Goal: Task Accomplishment & Management: Manage account settings

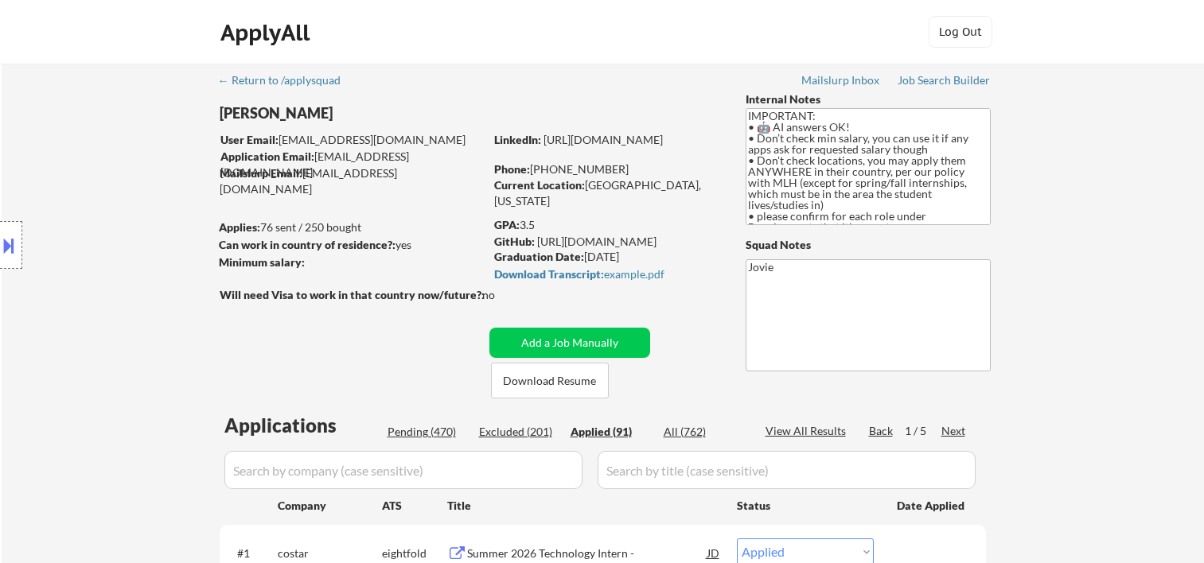
select select ""applied""
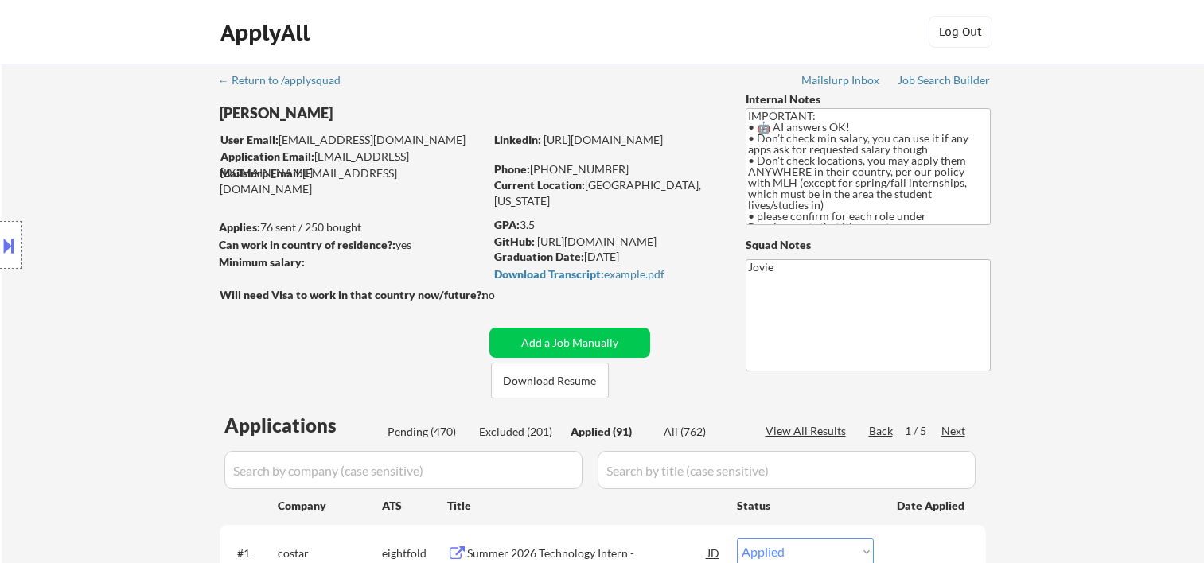
select select ""applied""
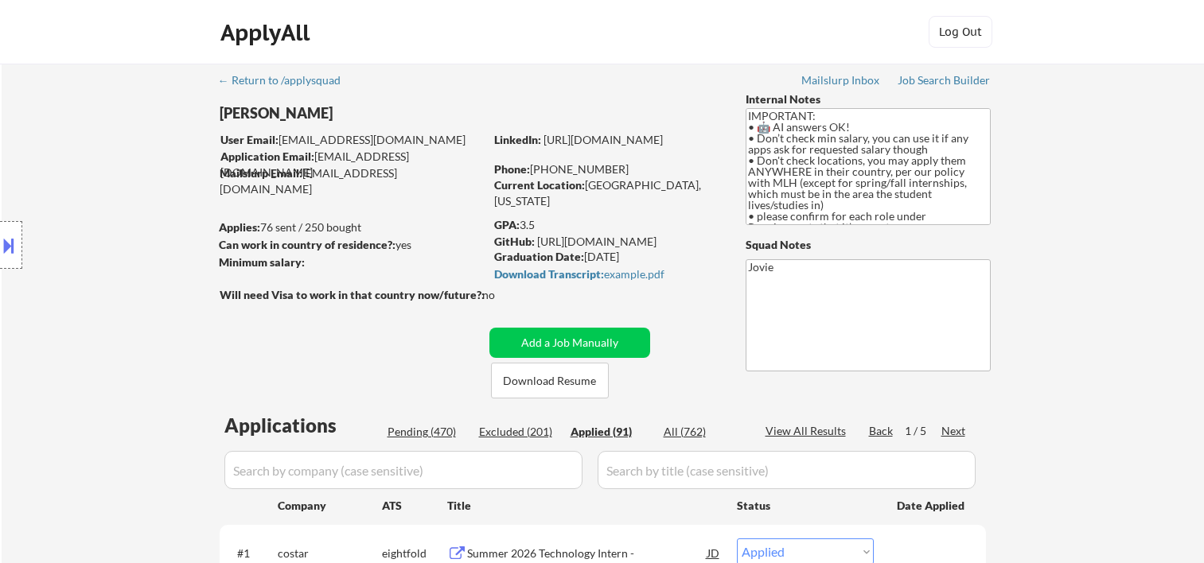
select select ""applied""
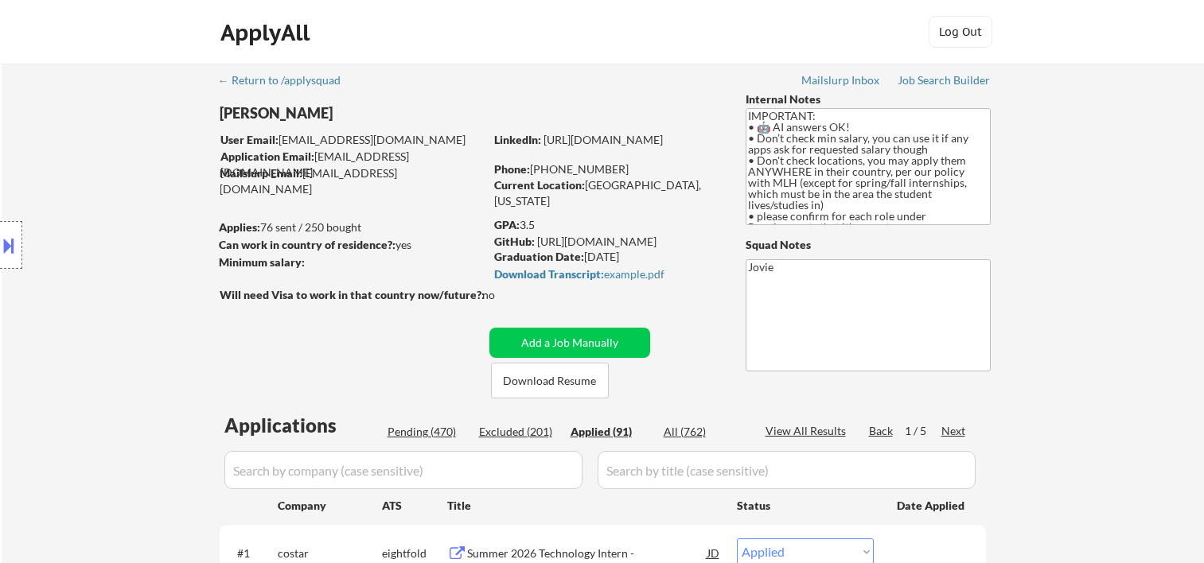
select select ""applied""
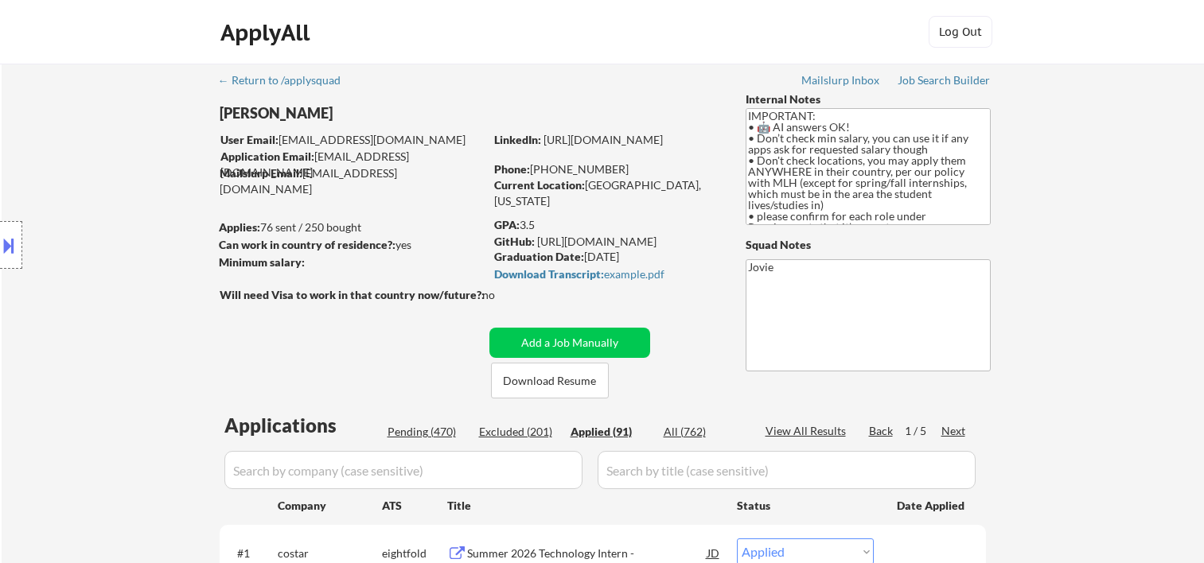
select select ""applied""
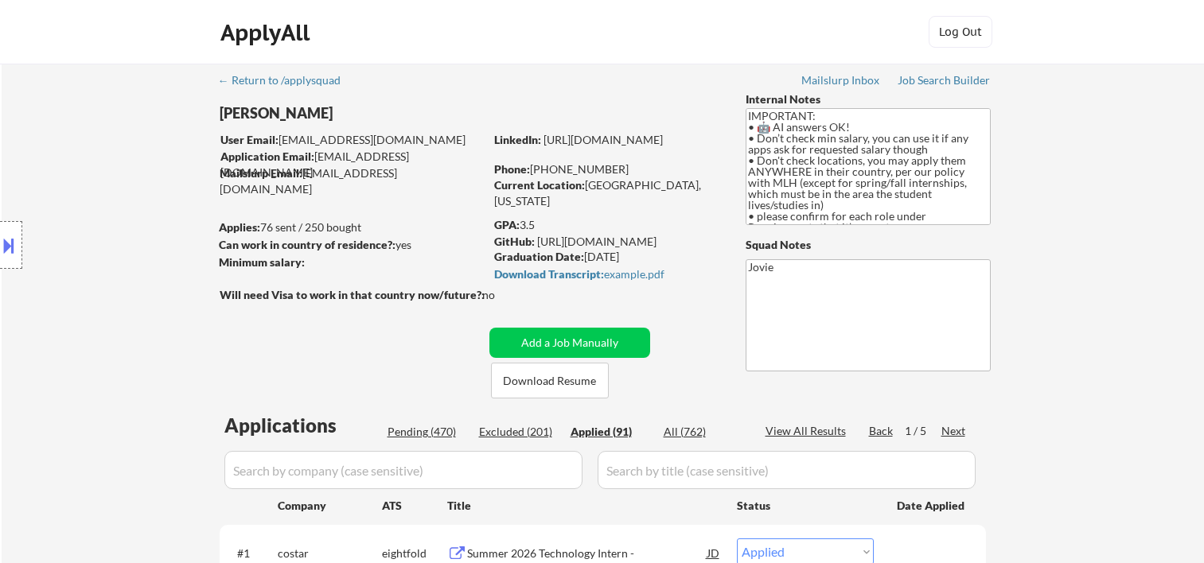
select select ""applied""
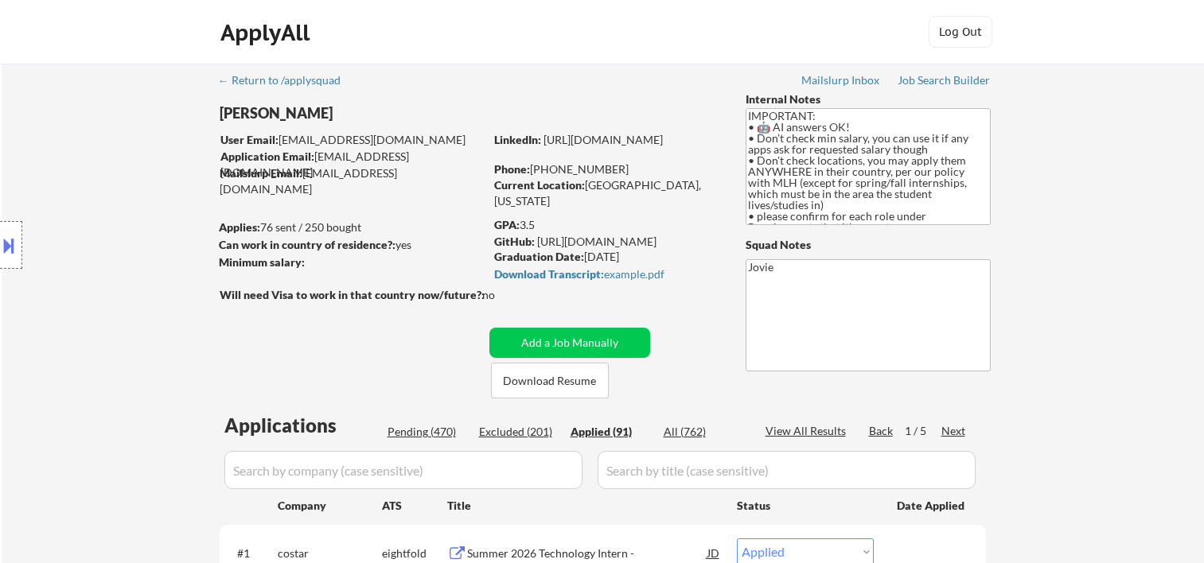
select select ""applied""
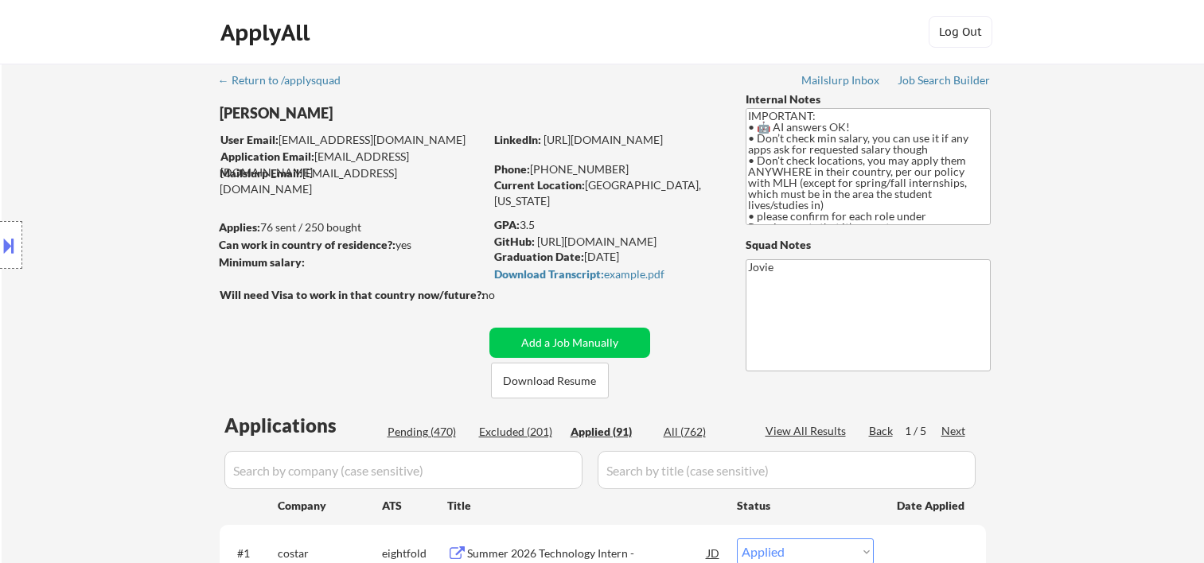
select select ""applied""
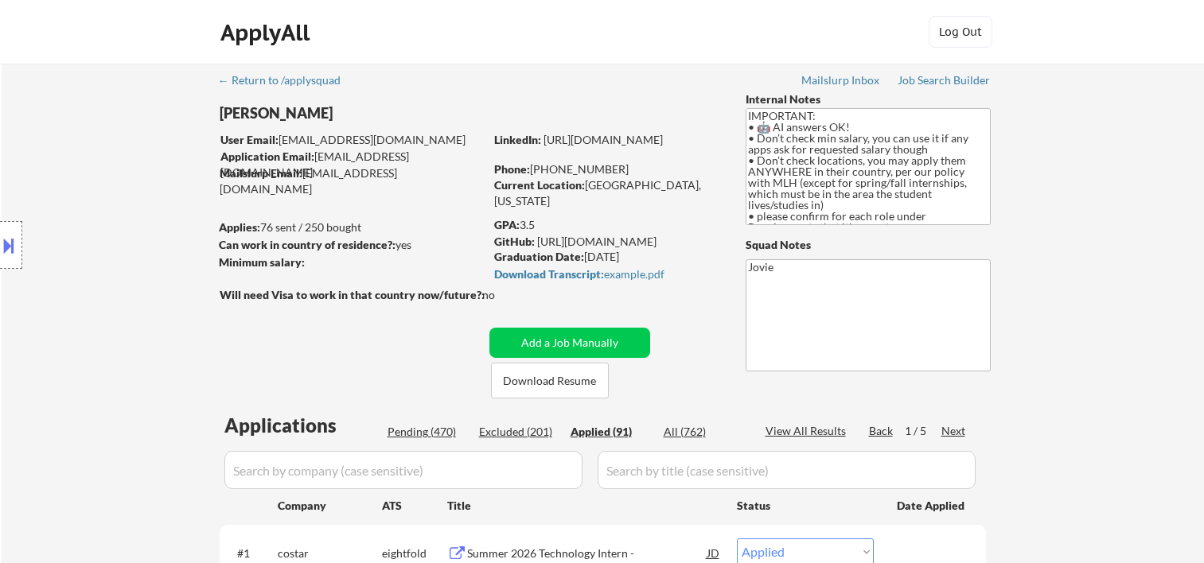
select select ""applied""
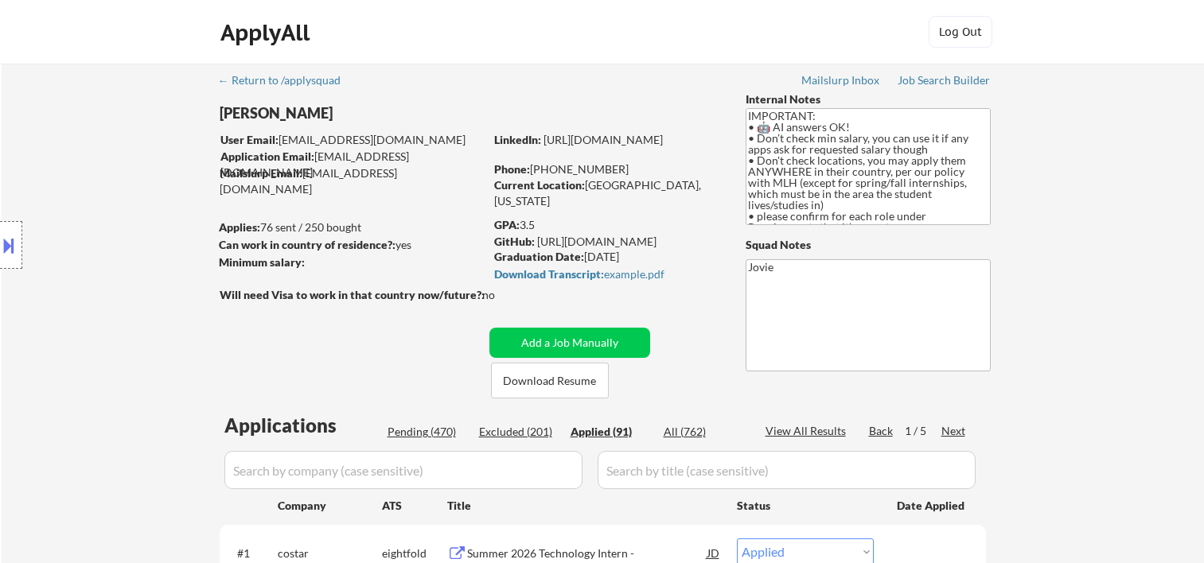
select select ""applied""
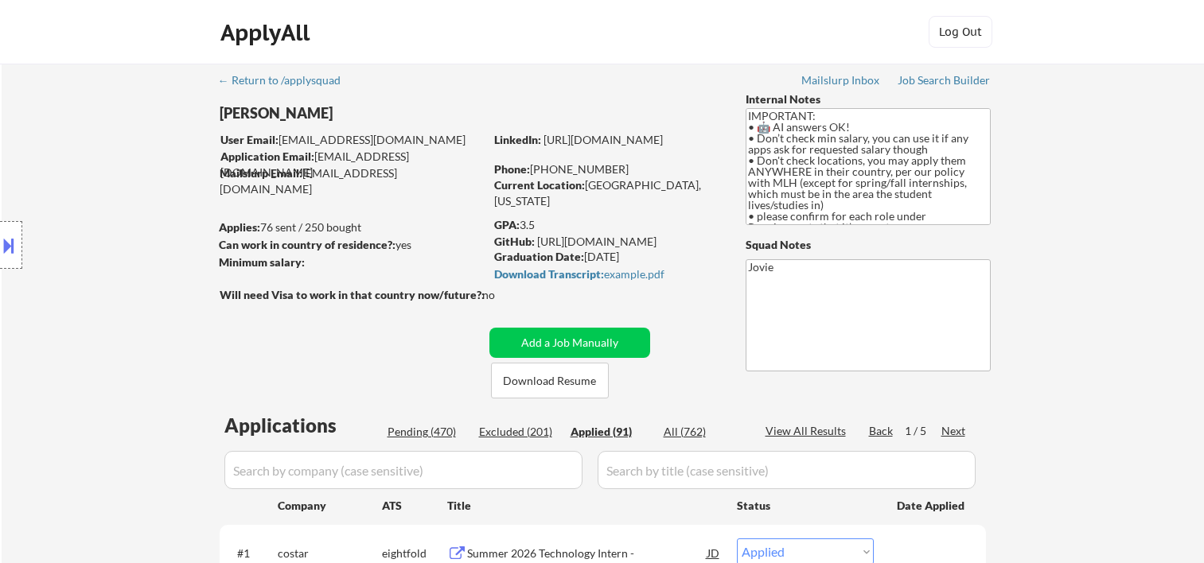
select select ""applied""
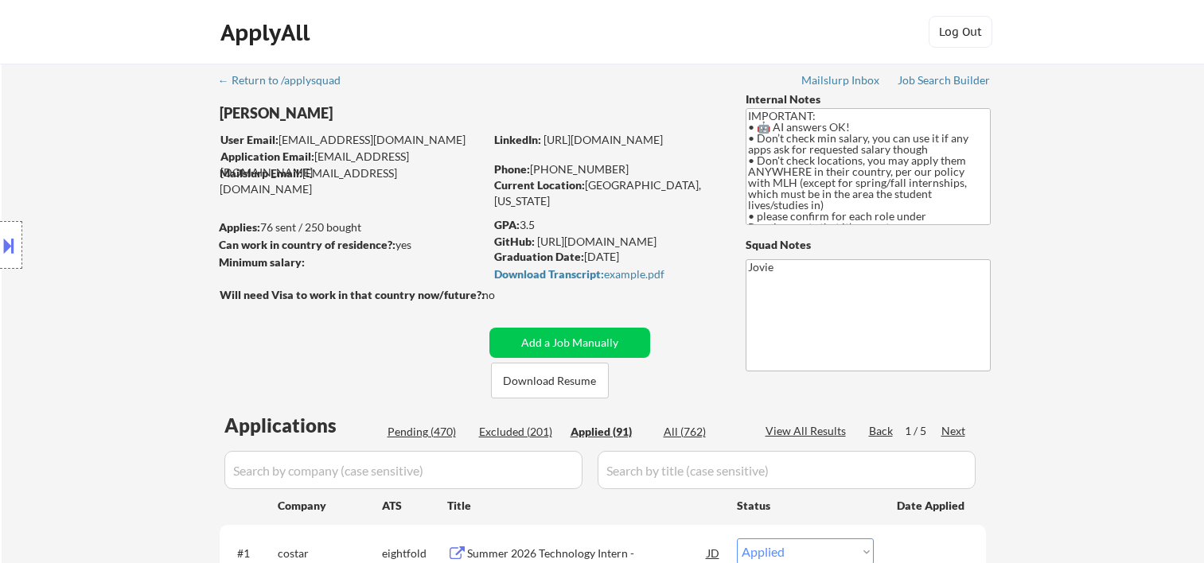
select select ""applied""
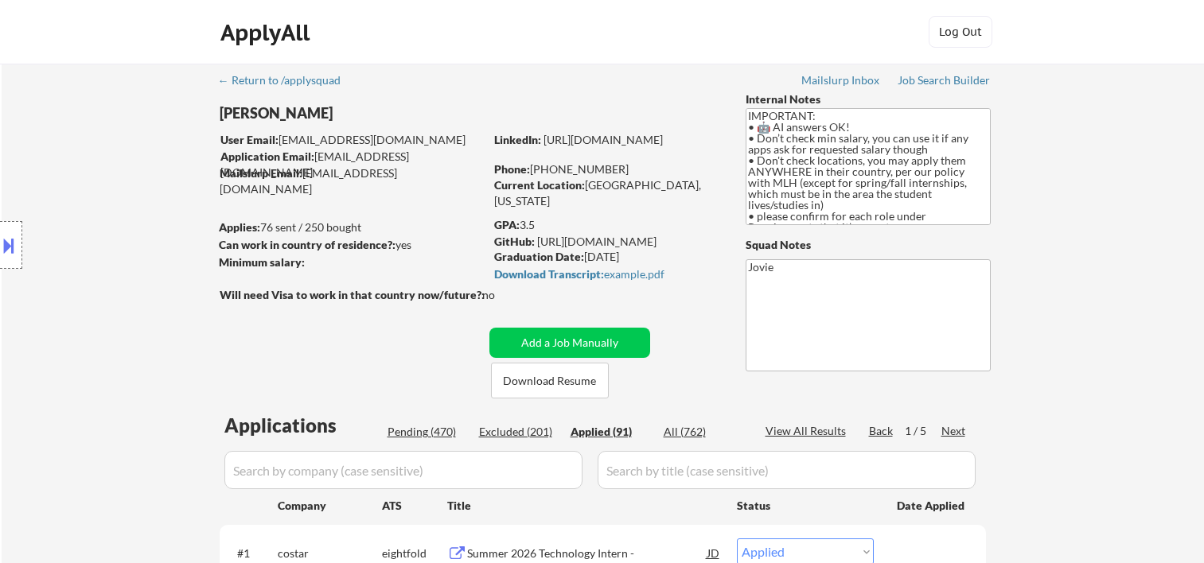
select select ""applied""
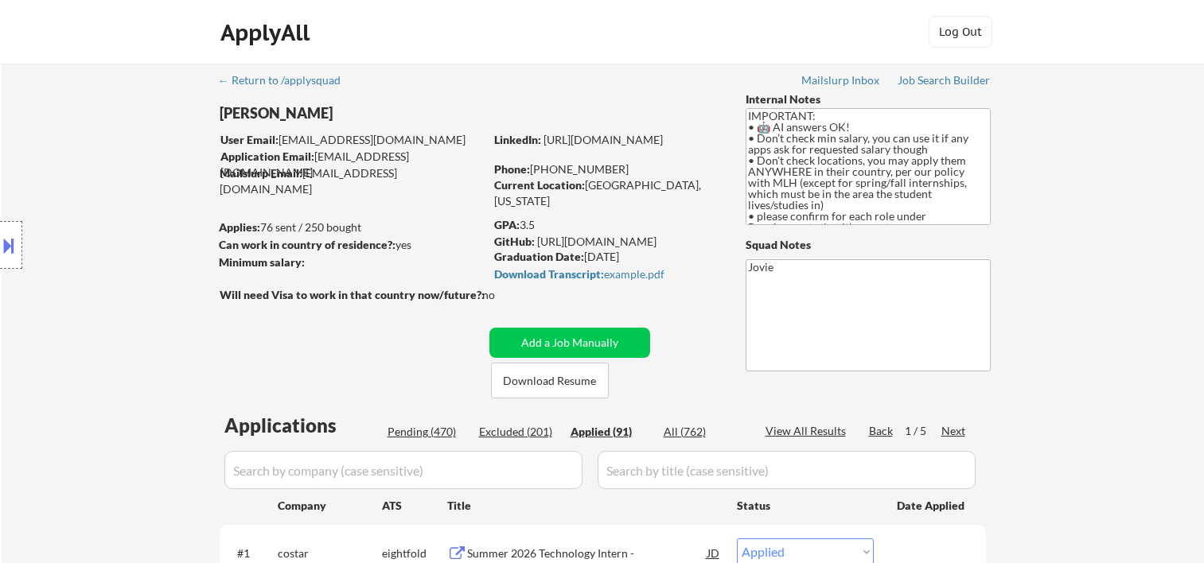
select select ""applied""
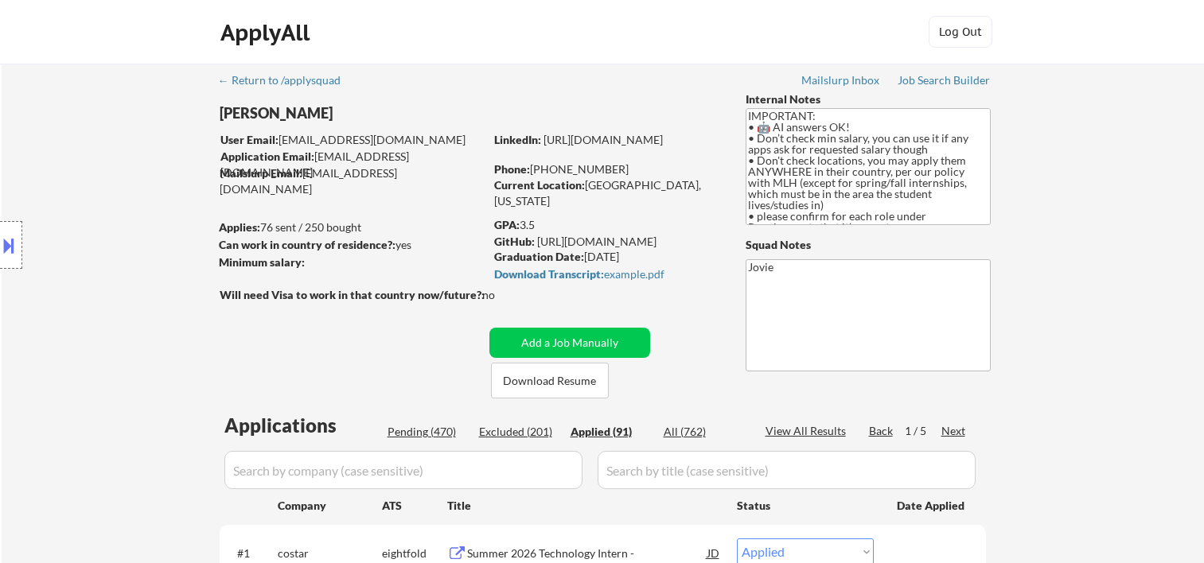
select select ""applied""
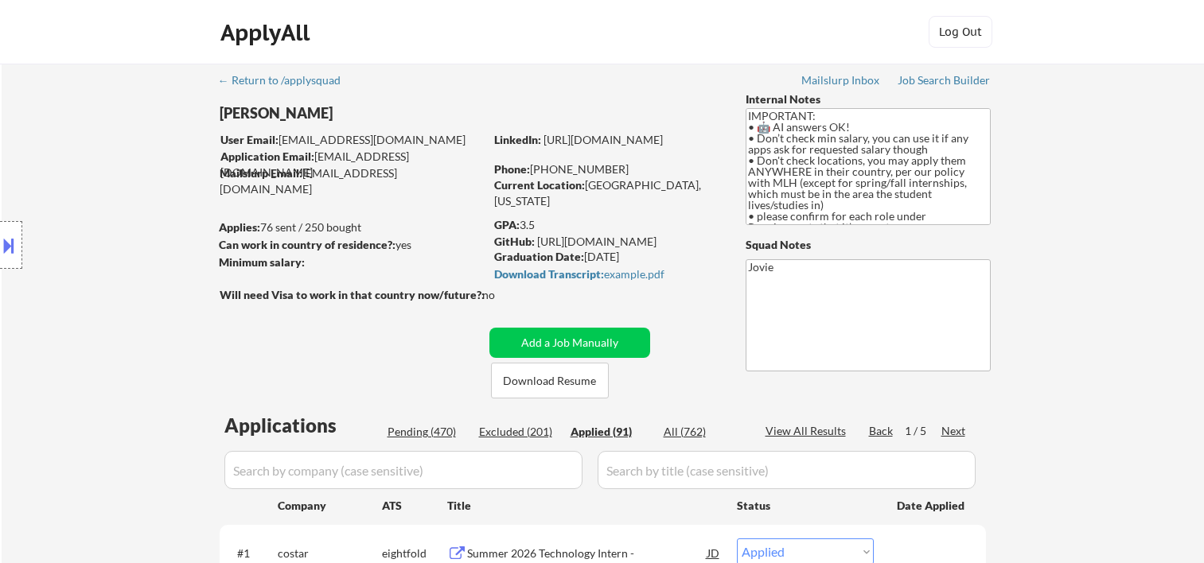
select select ""applied""
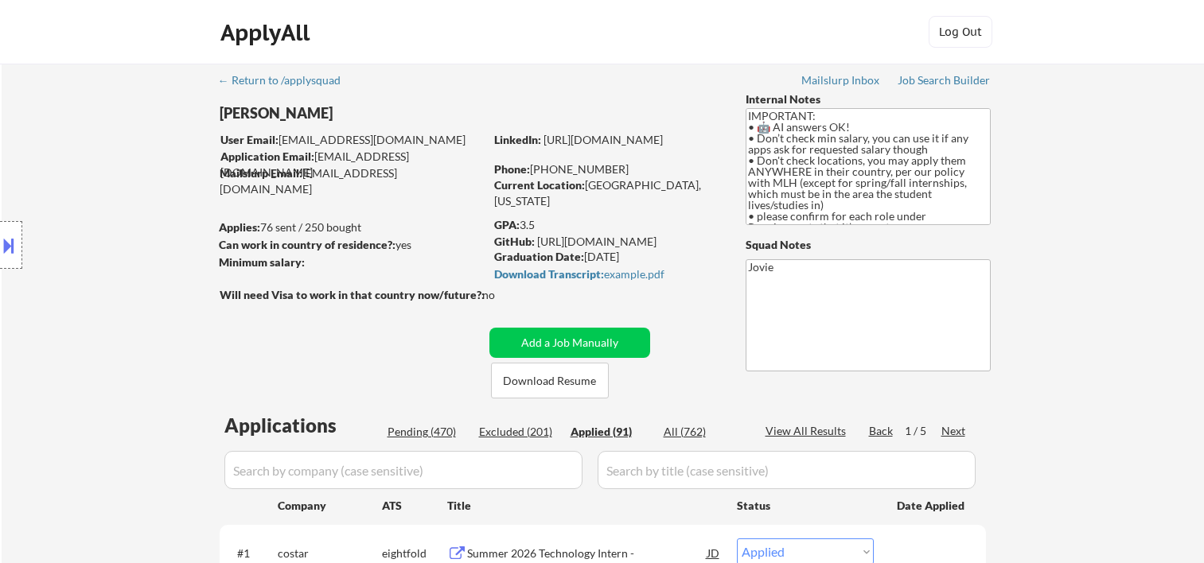
select select ""applied""
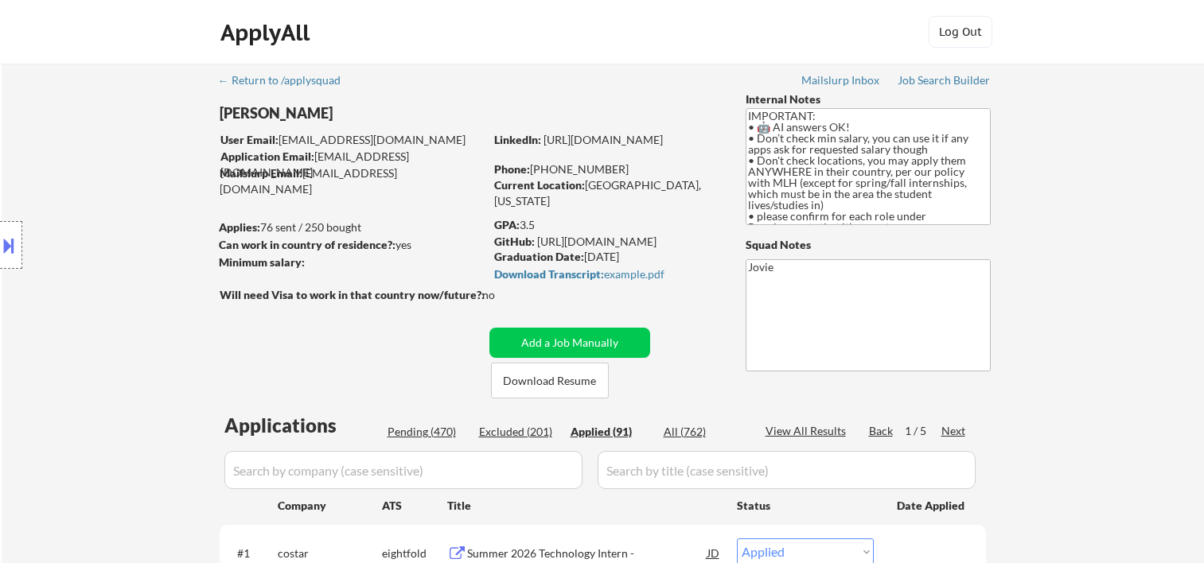
select select ""applied""
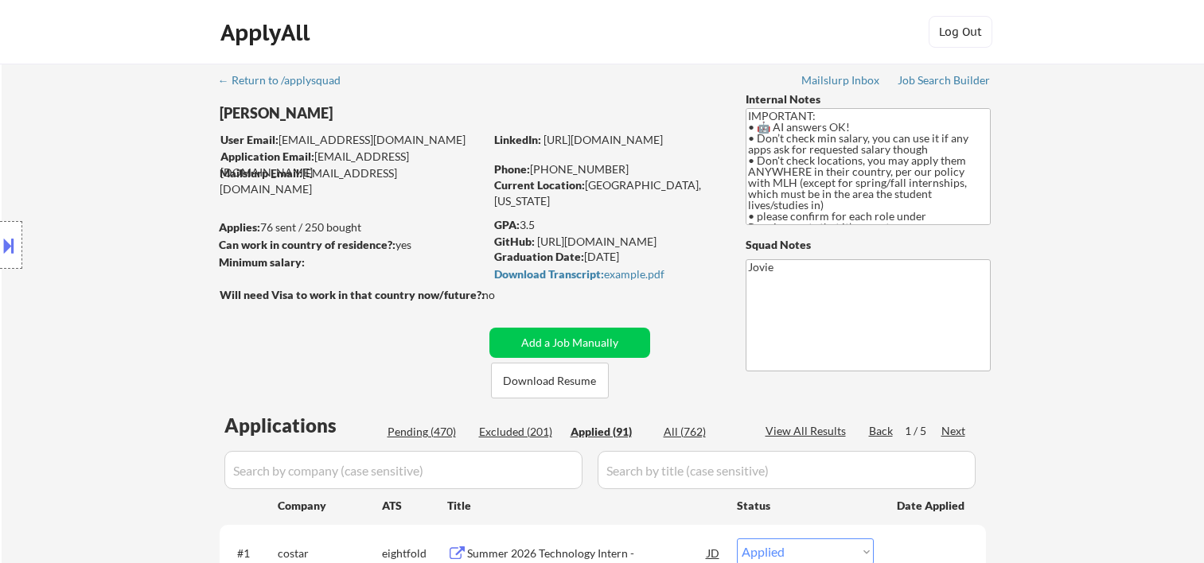
select select ""applied""
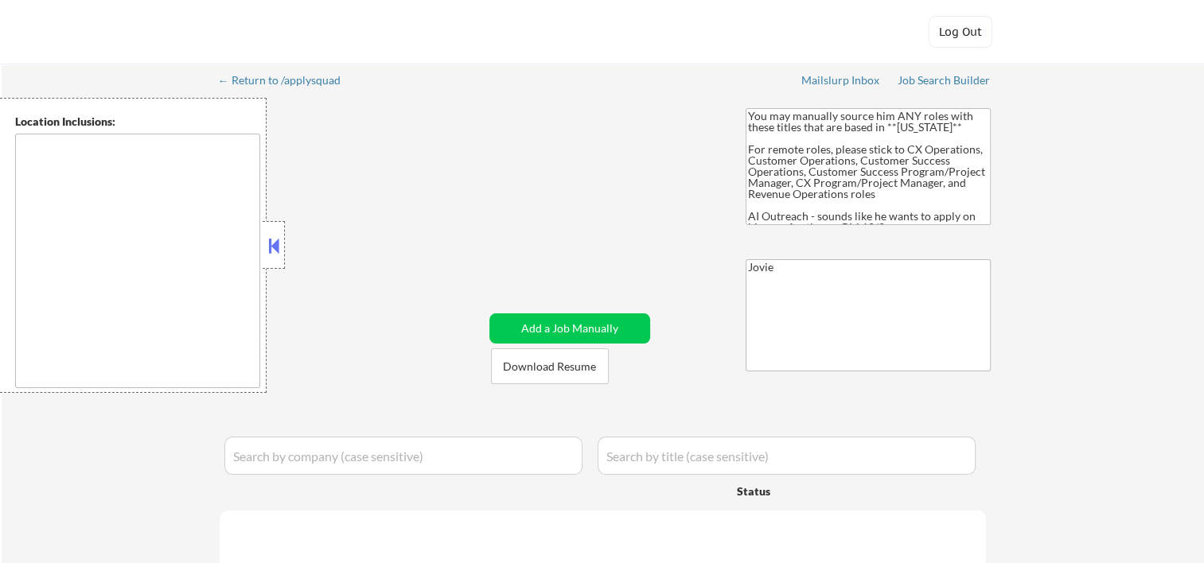
type textarea "[GEOGRAPHIC_DATA], [GEOGRAPHIC_DATA] [GEOGRAPHIC_DATA], [GEOGRAPHIC_DATA] [GEOG…"
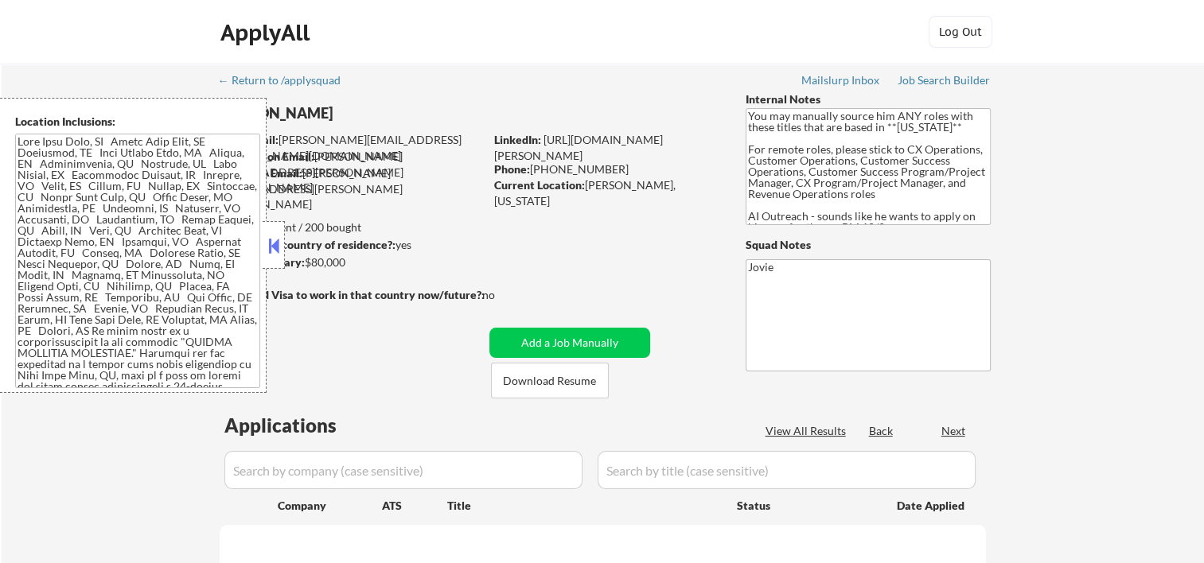
select select ""pending""
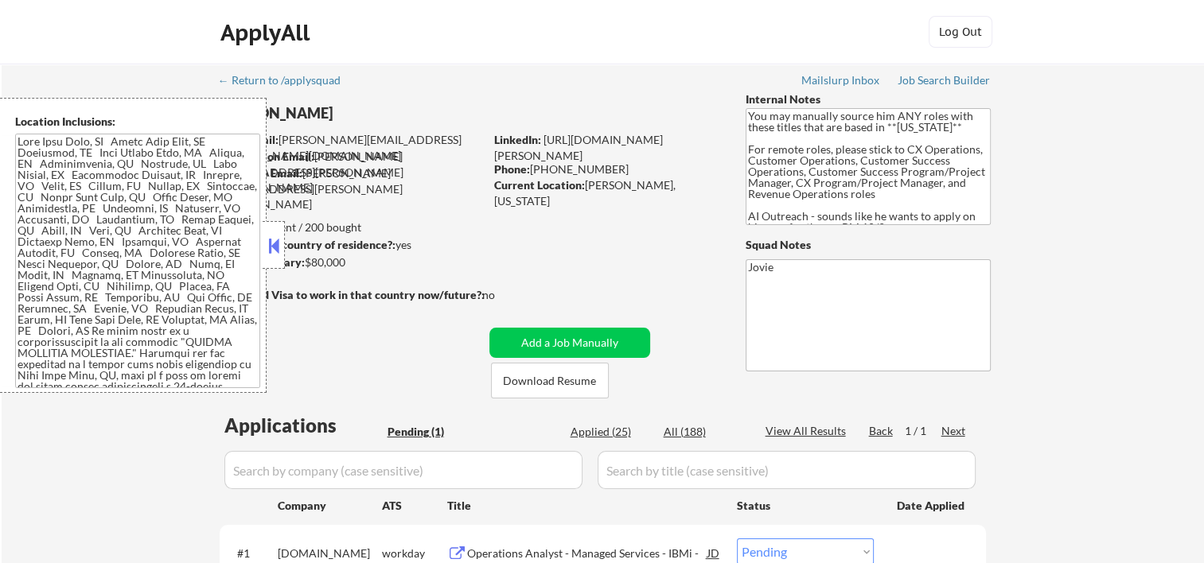
click at [267, 241] on button at bounding box center [274, 246] width 18 height 24
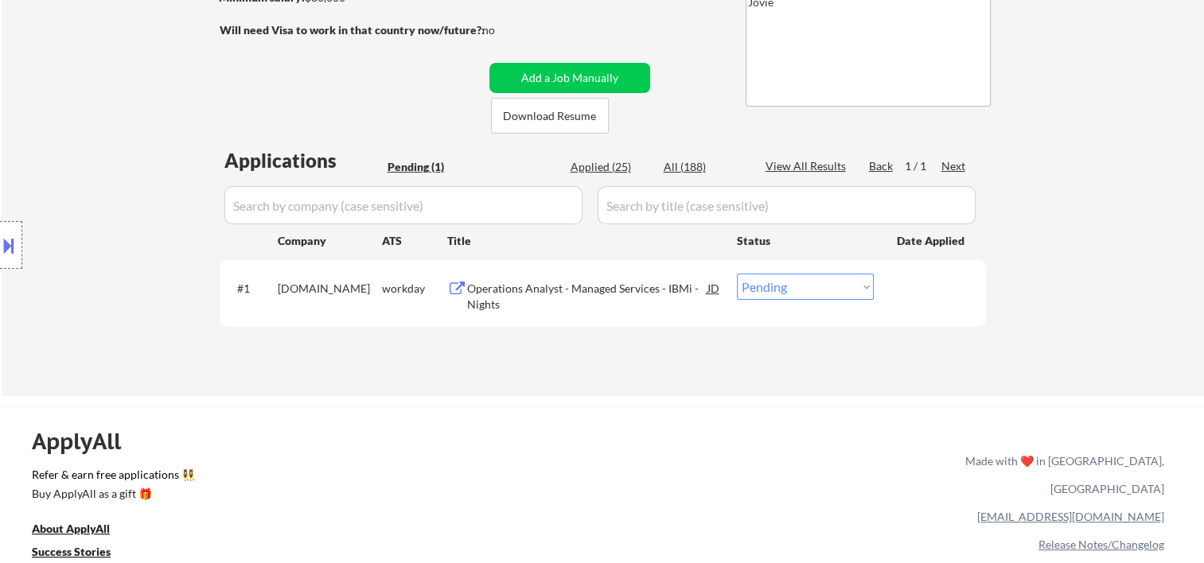
scroll to position [530, 0]
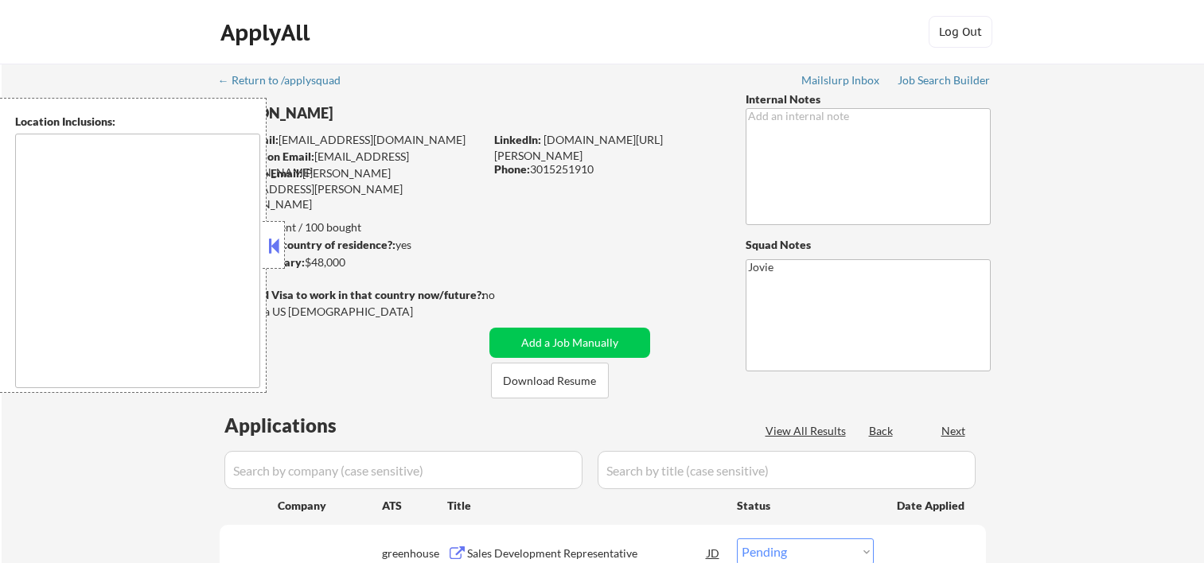
select select ""pending""
type textarea "Rockville, MD North Bethesda, MD Derwood, MD Gaithersburg, MD Potomac, MD North…"
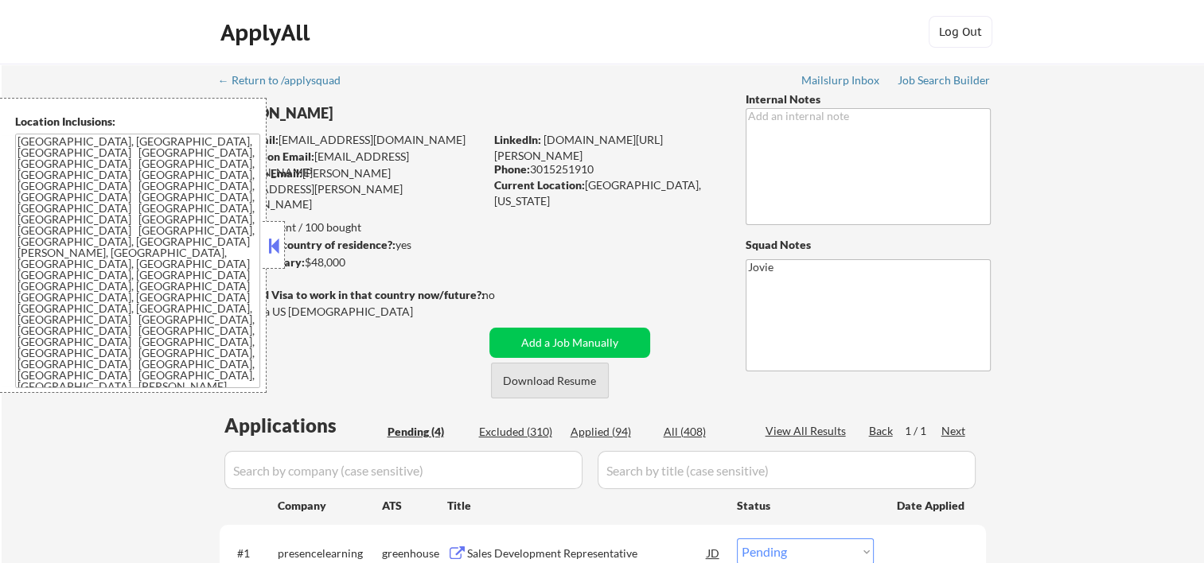
click at [539, 383] on button "Download Resume" at bounding box center [550, 381] width 118 height 36
click at [1081, 184] on div "← Return to /applysquad Mailslurp Inbox Job Search Builder Sandra Brown User Em…" at bounding box center [603, 454] width 1202 height 780
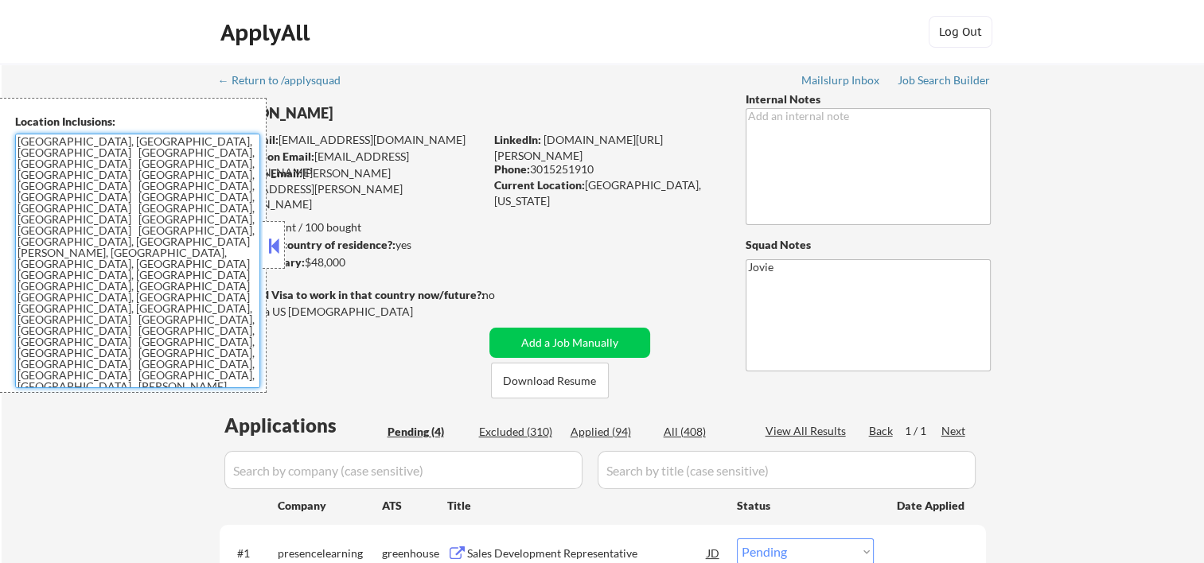
click at [255, 238] on textarea "Rockville, MD North Bethesda, MD Derwood, MD Gaithersburg, MD Potomac, MD North…" at bounding box center [137, 261] width 245 height 255
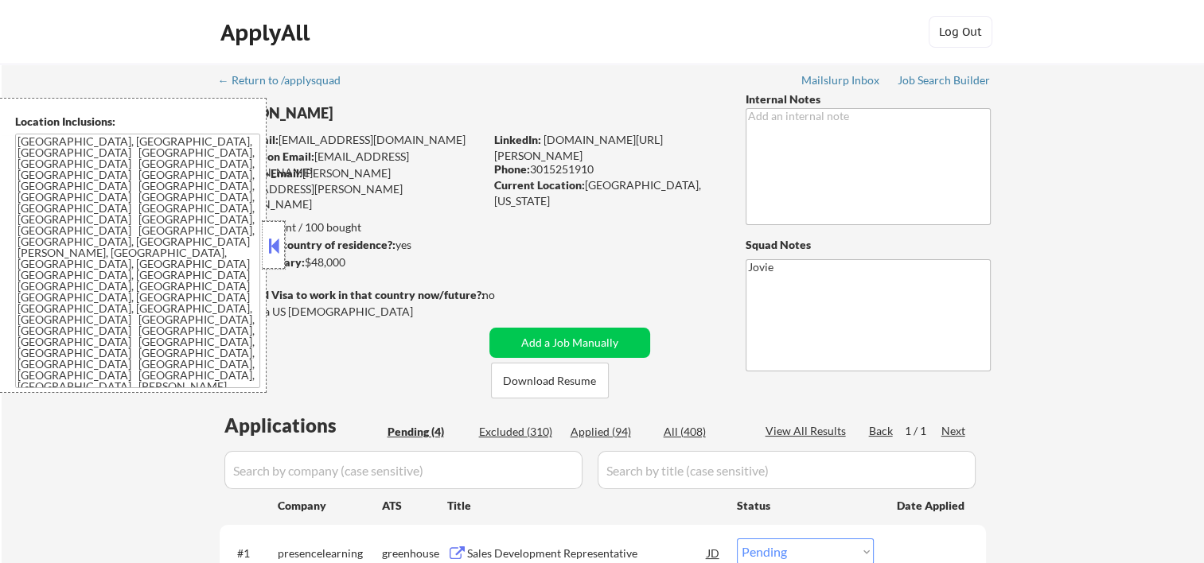
click at [283, 242] on div at bounding box center [274, 245] width 22 height 48
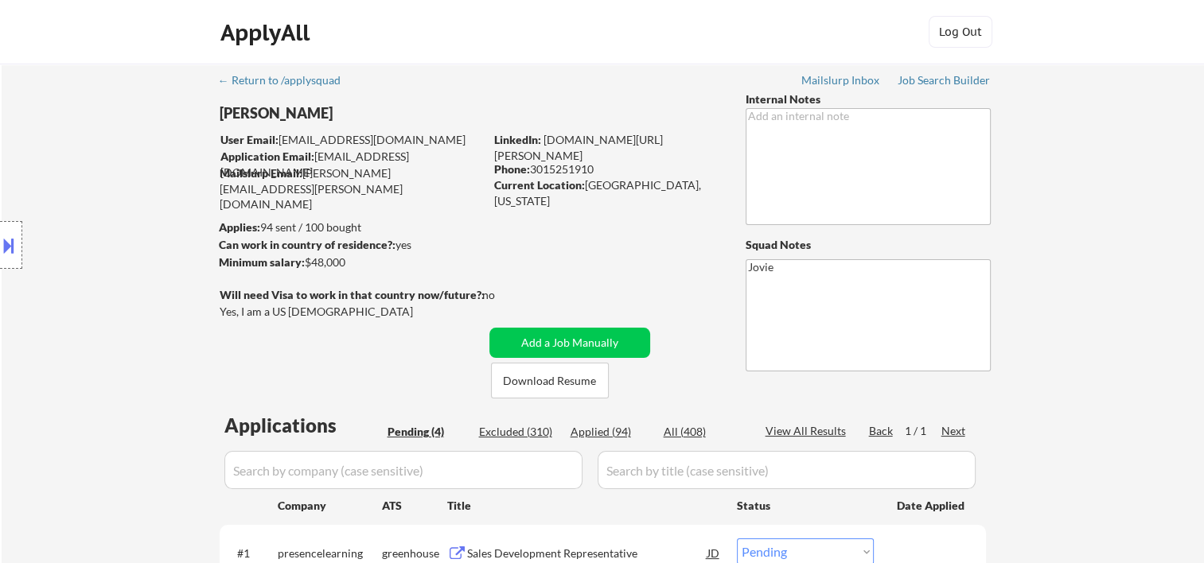
click at [614, 251] on div "← Return to /applysquad Mailslurp Inbox Job Search Builder Sandra Brown User Em…" at bounding box center [603, 447] width 794 height 767
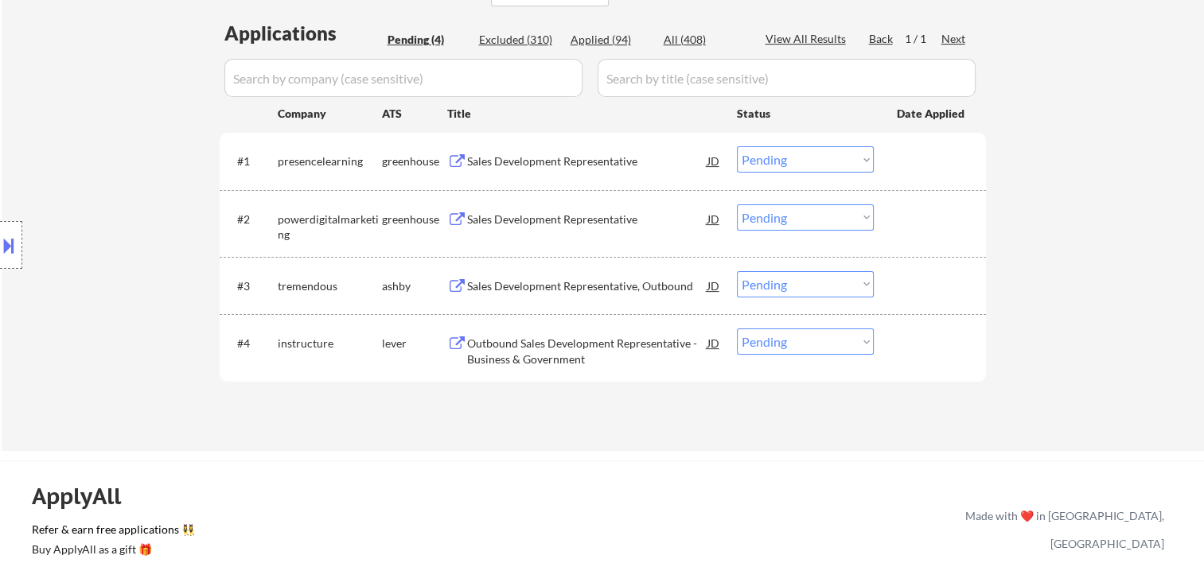
scroll to position [434, 0]
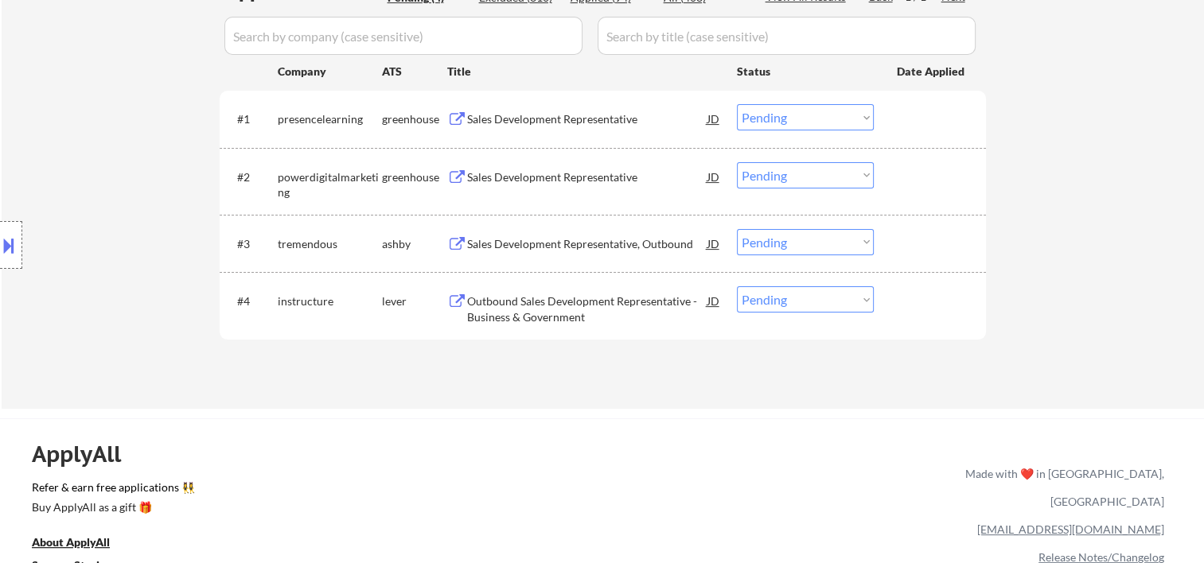
drag, startPoint x: 931, startPoint y: 115, endPoint x: 859, endPoint y: 111, distance: 71.7
click at [931, 115] on div at bounding box center [932, 118] width 70 height 29
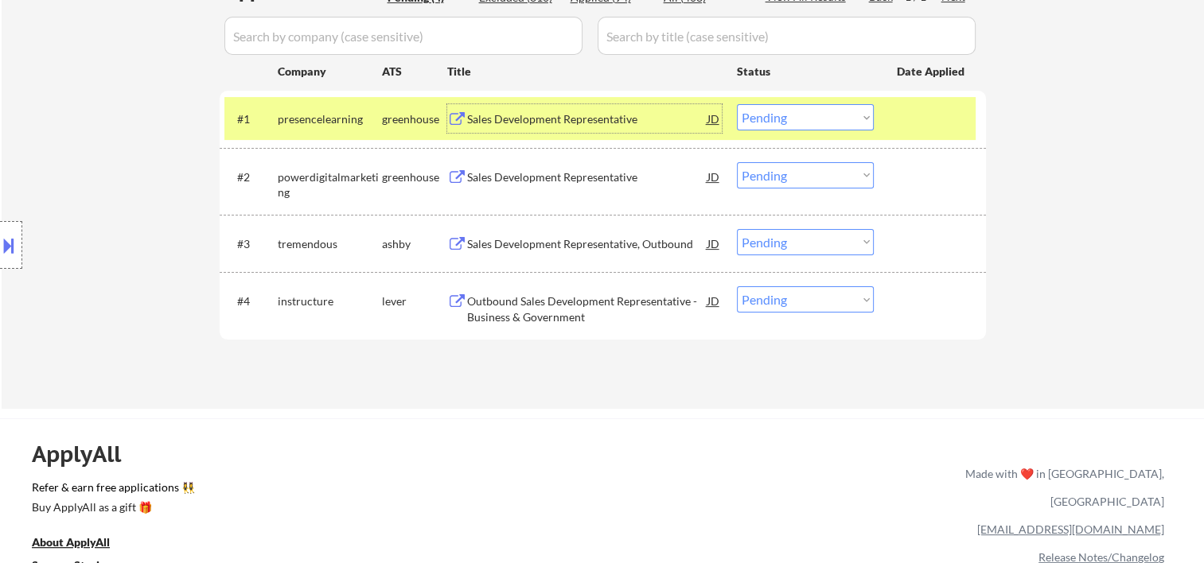
click at [539, 123] on div "Sales Development Representative" at bounding box center [587, 119] width 240 height 16
